Goal: Information Seeking & Learning: Learn about a topic

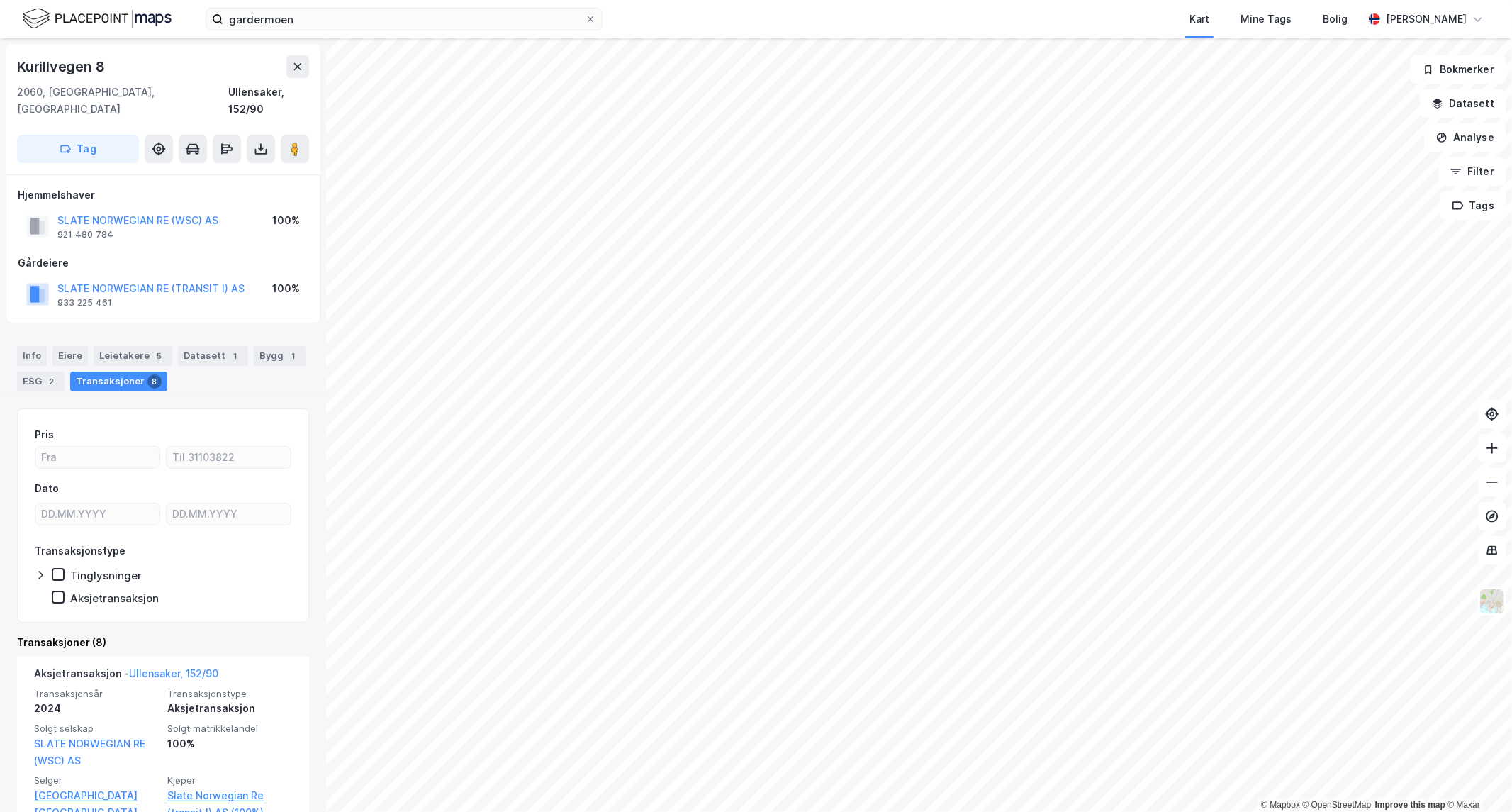
scroll to position [392, 0]
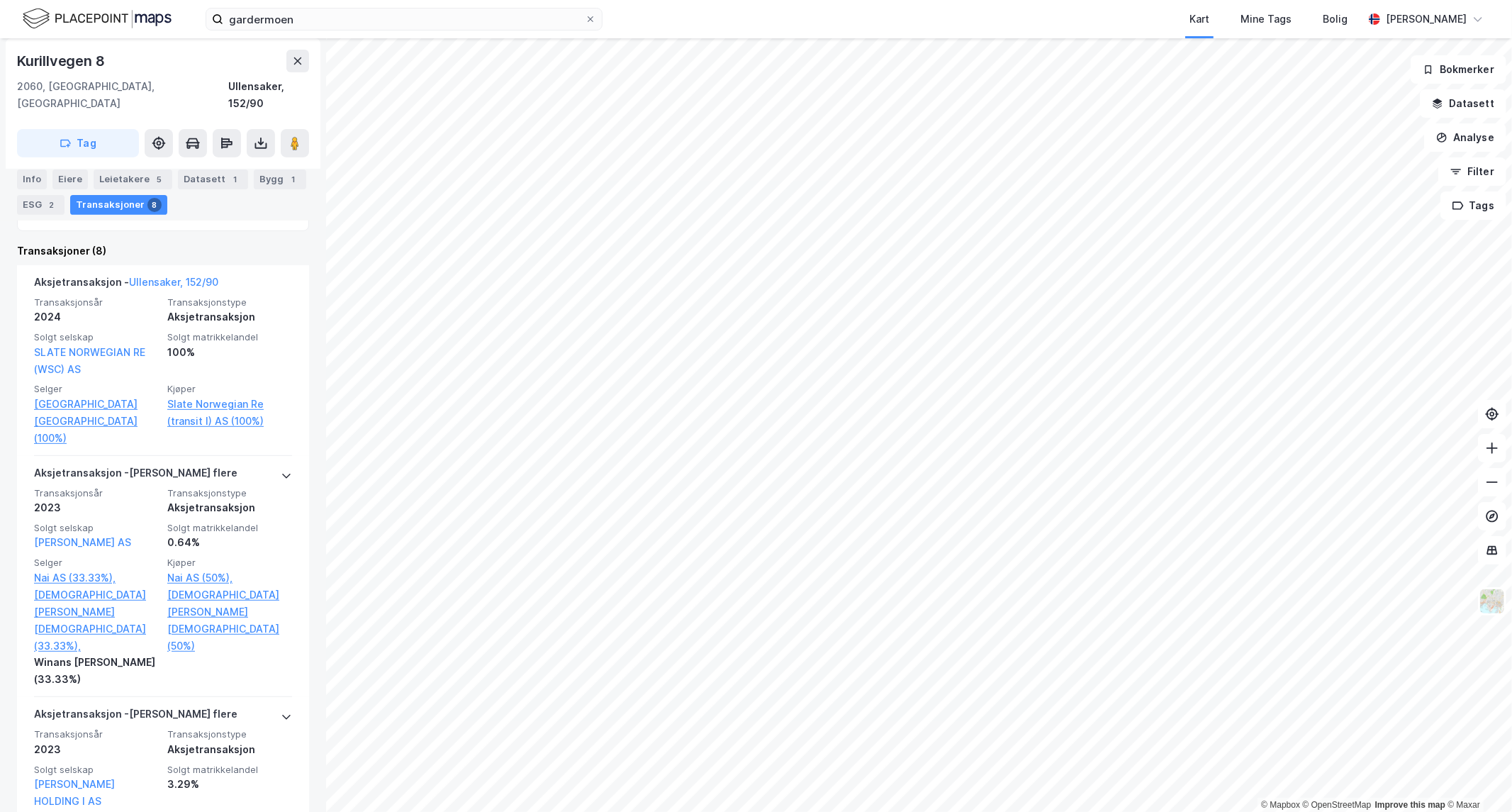
click at [699, 811] on html "gardermoen Kart Mine Tags Bolig [PERSON_NAME] © Mapbox © OpenStreetMap Improve …" at bounding box center [756, 406] width 1512 height 812
